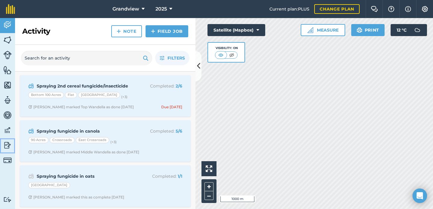
click at [10, 144] on img at bounding box center [7, 145] width 8 height 9
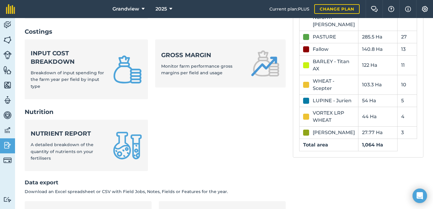
scroll to position [293, 0]
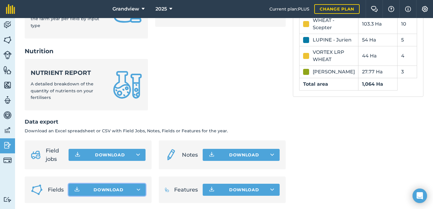
click at [138, 189] on icon "button" at bounding box center [139, 190] width 4 height 2
click at [133, 8] on span "Grandview" at bounding box center [126, 8] width 27 height 7
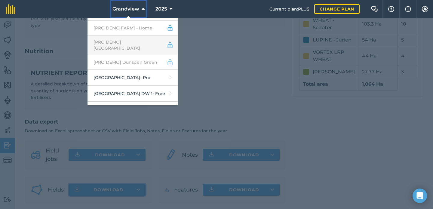
scroll to position [31, 0]
click at [131, 70] on link "Abbey Farm - Pro" at bounding box center [133, 78] width 90 height 16
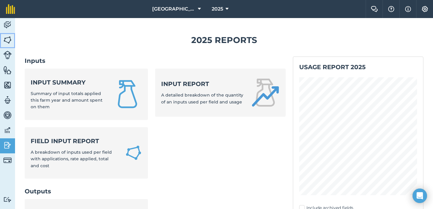
click at [10, 39] on img at bounding box center [7, 40] width 8 height 9
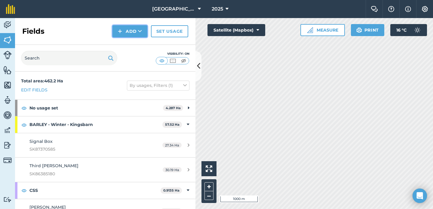
click at [125, 28] on button "Add" at bounding box center [130, 31] width 35 height 12
click at [128, 58] on link "Import" at bounding box center [129, 58] width 33 height 13
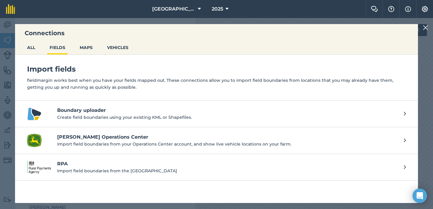
click at [108, 112] on h4 "Boundary uploader" at bounding box center [227, 110] width 341 height 7
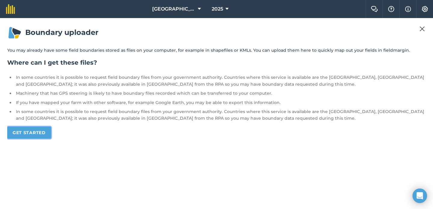
click at [39, 138] on link "Get started" at bounding box center [29, 133] width 44 height 12
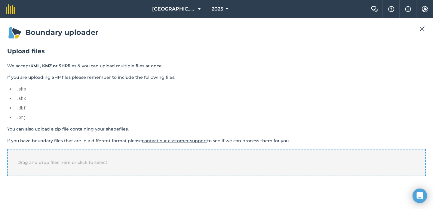
click at [71, 161] on span "Drag and drop files here or click to select" at bounding box center [62, 162] width 90 height 5
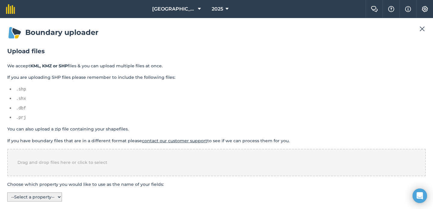
scroll to position [4, 0]
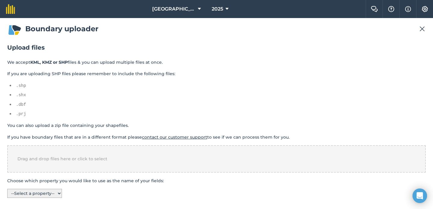
click at [55, 193] on select "-- Select a property -- name" at bounding box center [34, 193] width 55 height 9
select select "name"
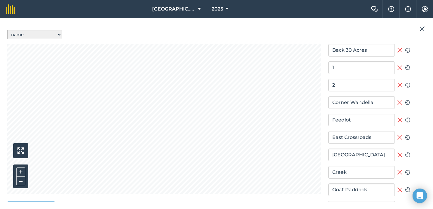
scroll to position [164, 0]
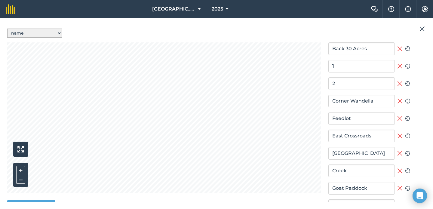
click at [423, 26] on img at bounding box center [422, 28] width 5 height 7
